Goal: Task Accomplishment & Management: Use online tool/utility

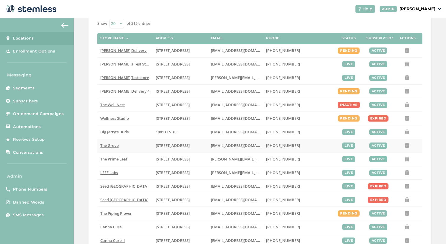
scroll to position [49, 0]
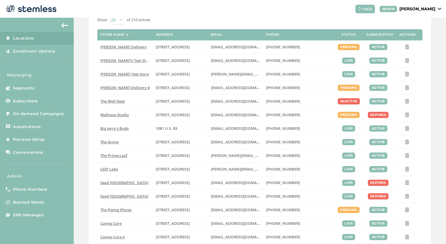
click at [425, 7] on p "[PERSON_NAME]" at bounding box center [417, 9] width 36 height 6
click at [404, 43] on ul "Go to Website Profile Impersonate Logout" at bounding box center [420, 36] width 36 height 45
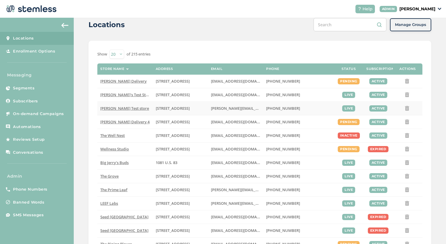
scroll to position [0, 0]
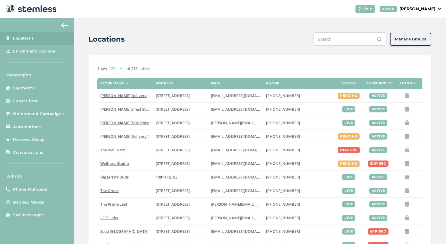
click at [431, 7] on p "[PERSON_NAME]" at bounding box center [417, 9] width 36 height 6
click at [414, 41] on span "Impersonate" at bounding box center [420, 43] width 29 height 6
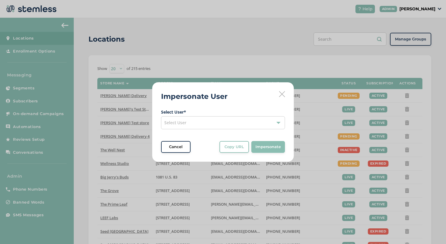
click at [253, 122] on div "Select User" at bounding box center [223, 122] width 124 height 13
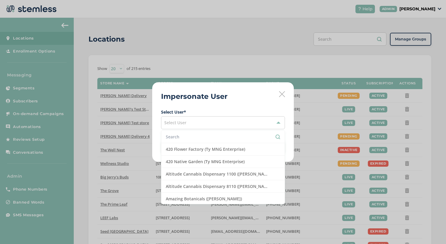
click at [224, 140] on li at bounding box center [222, 137] width 123 height 12
click at [223, 140] on input "text" at bounding box center [223, 137] width 114 height 6
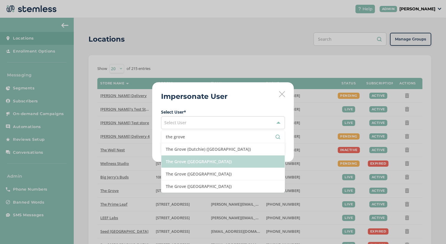
type input "the grove"
click at [210, 167] on li "The Grove ([GEOGRAPHIC_DATA])" at bounding box center [222, 161] width 123 height 12
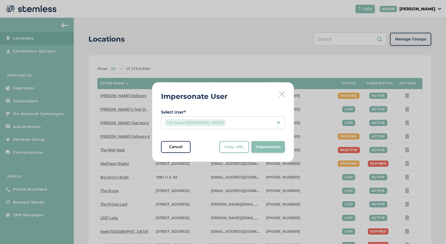
click at [257, 150] on button "Impersonate" at bounding box center [268, 147] width 34 height 12
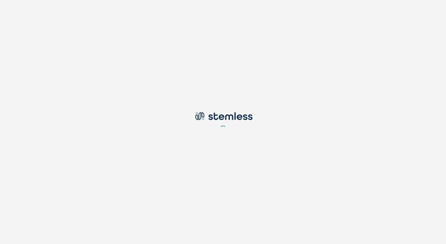
type input "[EMAIL_ADDRESS][DOMAIN_NAME]"
